Goal: Obtain resource: Download file/media

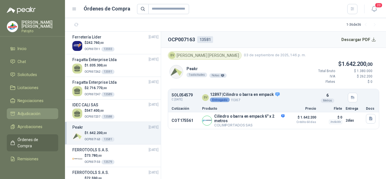
scroll to position [20, 0]
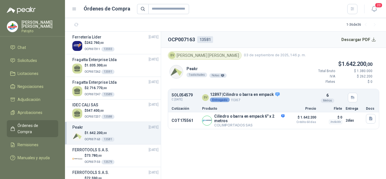
click at [29, 122] on span "Órdenes de Compra" at bounding box center [35, 128] width 35 height 12
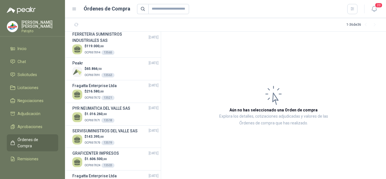
scroll to position [423, 0]
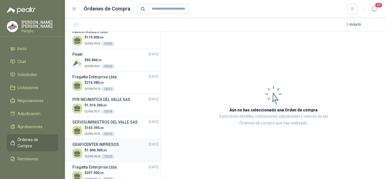
click at [119, 146] on div "GRAFICENTER IMPRESOS [DATE]" at bounding box center [115, 144] width 86 height 6
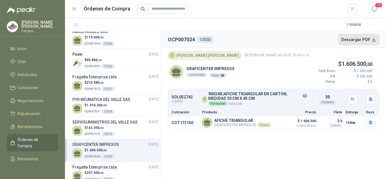
click at [372, 38] on button "Descargar PDF" at bounding box center [358, 39] width 41 height 11
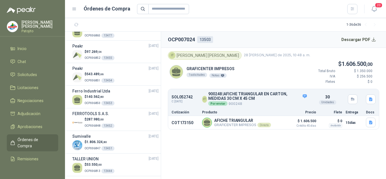
scroll to position [578, 0]
